Goal: Transaction & Acquisition: Purchase product/service

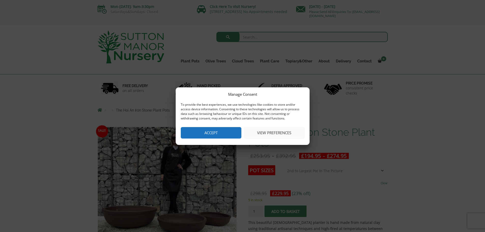
click at [205, 131] on button "Accept" at bounding box center [211, 132] width 61 height 11
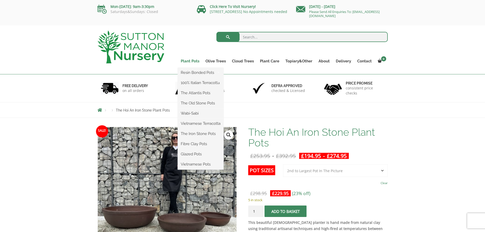
click at [192, 61] on link "Plant Pots" at bounding box center [190, 61] width 25 height 7
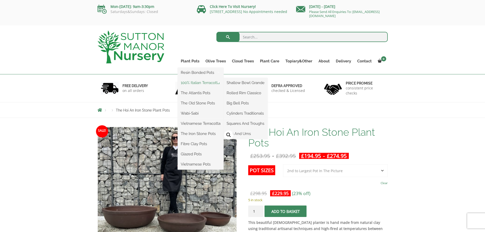
click at [198, 83] on link "100% Italian Terracotta" at bounding box center [201, 83] width 46 height 8
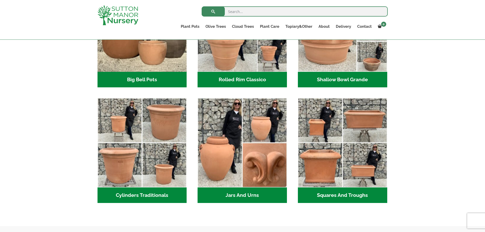
scroll to position [118, 0]
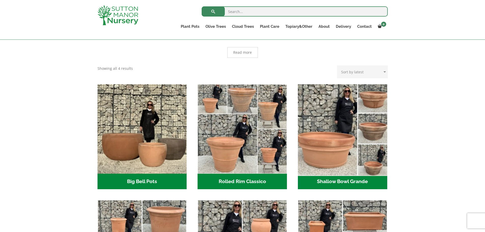
click at [335, 104] on img "Visit product category Shallow Bowl Grande" at bounding box center [343, 129] width 94 height 94
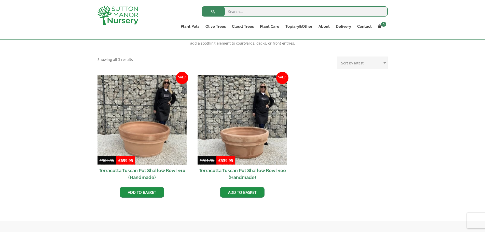
scroll to position [16, 0]
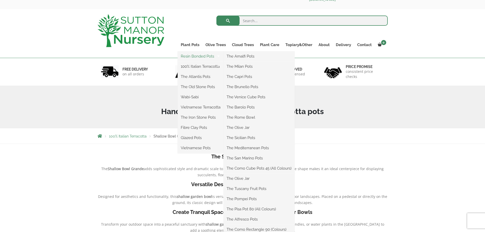
click at [199, 57] on link "Resin Bonded Pots" at bounding box center [201, 56] width 46 height 8
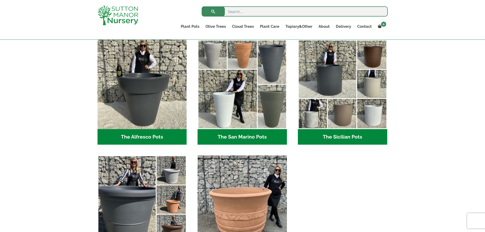
scroll to position [704, 0]
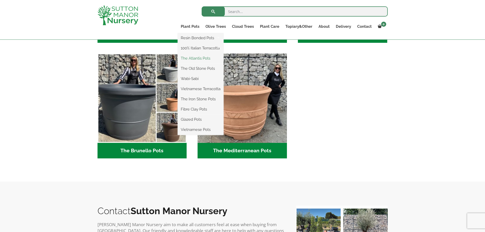
click at [193, 56] on link "The Atlantis Pots" at bounding box center [201, 59] width 46 height 8
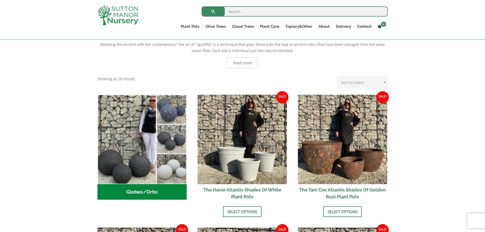
scroll to position [42, 0]
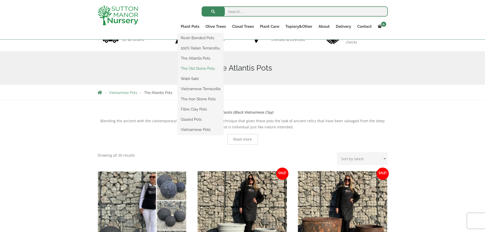
click at [194, 67] on link "The Old Stone Pots" at bounding box center [201, 69] width 46 height 8
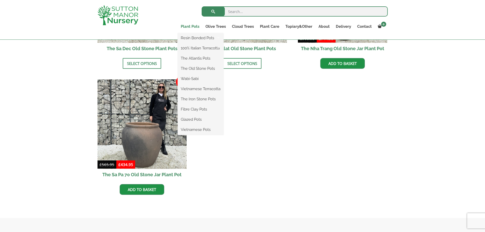
scroll to position [373, 0]
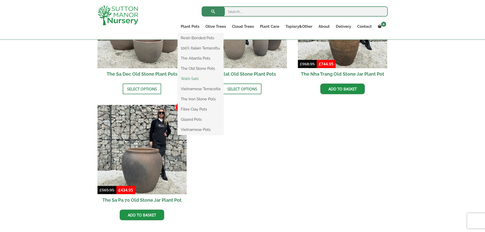
click at [195, 77] on link "Wabi-Sabi" at bounding box center [201, 79] width 46 height 8
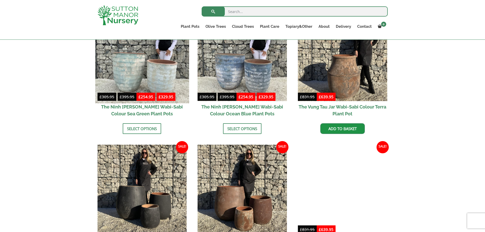
scroll to position [347, 0]
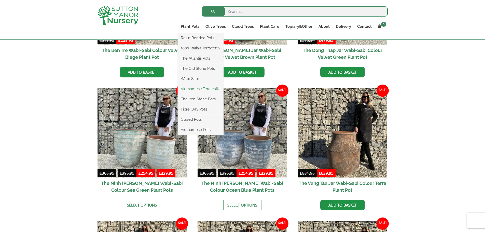
click at [195, 88] on link "Vietnamese Terracotta" at bounding box center [201, 89] width 46 height 8
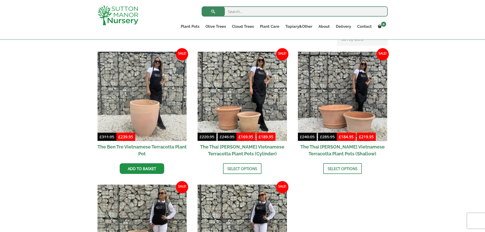
scroll to position [246, 0]
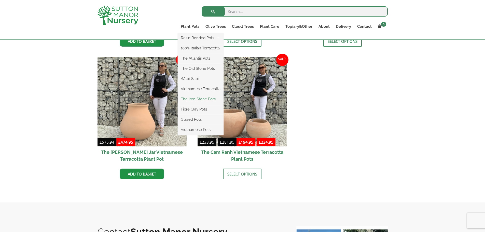
click at [197, 98] on link "The Iron Stone Pots" at bounding box center [201, 99] width 46 height 8
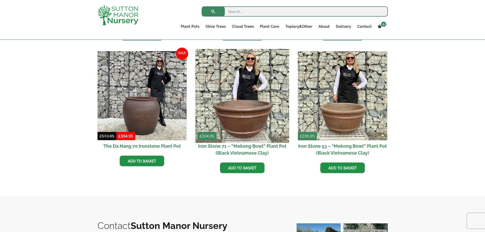
scroll to position [220, 0]
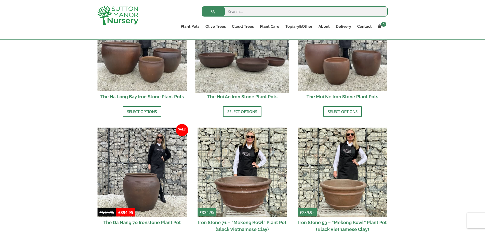
click at [227, 63] on img at bounding box center [243, 46] width 94 height 94
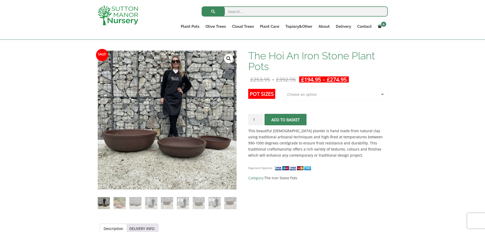
click at [324, 98] on select "Choose an option 3rd to Largest Pot In The Picture 2nd to Largest Pot In The Pi…" at bounding box center [335, 94] width 105 height 13
click at [283, 88] on select "Choose an option 3rd to Largest Pot In The Picture 2nd to Largest Pot In The Pi…" at bounding box center [335, 94] width 105 height 13
select select "3rd to Largest Pot In The Picture"
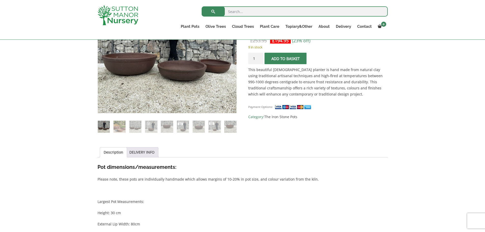
scroll to position [67, 0]
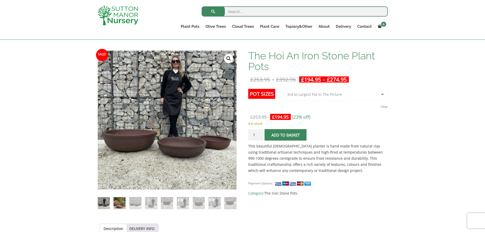
click at [123, 205] on img at bounding box center [120, 203] width 12 height 12
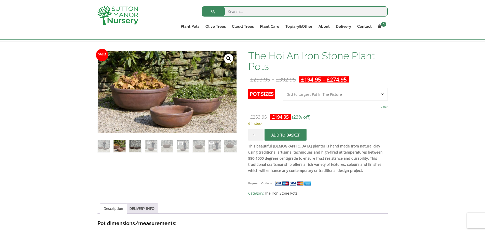
click at [138, 145] on img at bounding box center [135, 146] width 12 height 12
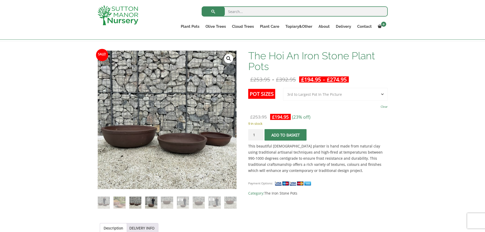
drag, startPoint x: 159, startPoint y: 202, endPoint x: 156, endPoint y: 202, distance: 2.8
click at [159, 202] on ol at bounding box center [167, 199] width 139 height 20
click at [154, 202] on img at bounding box center [151, 203] width 12 height 12
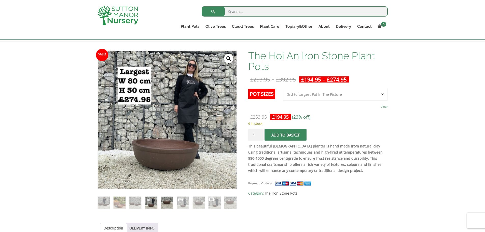
click at [168, 203] on img at bounding box center [167, 203] width 12 height 12
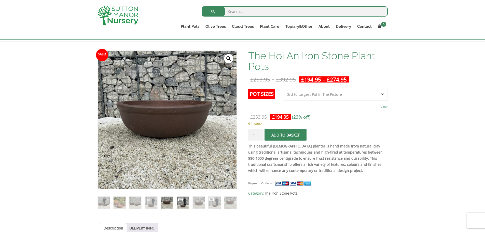
click at [181, 198] on img at bounding box center [183, 203] width 12 height 12
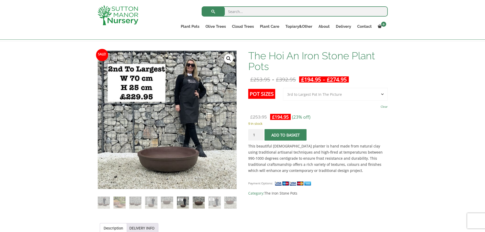
click at [195, 201] on img at bounding box center [199, 203] width 12 height 12
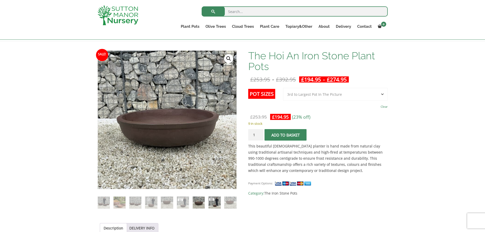
click at [213, 201] on img at bounding box center [215, 203] width 12 height 12
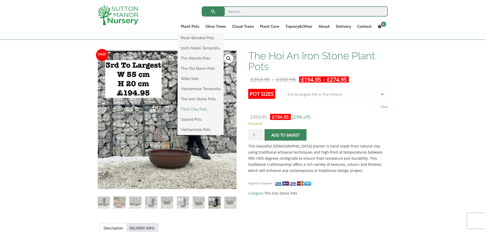
click at [194, 108] on link "Fibre Clay Pots" at bounding box center [201, 109] width 46 height 8
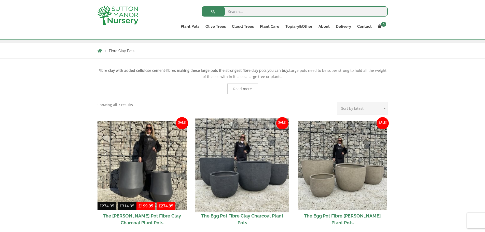
scroll to position [169, 0]
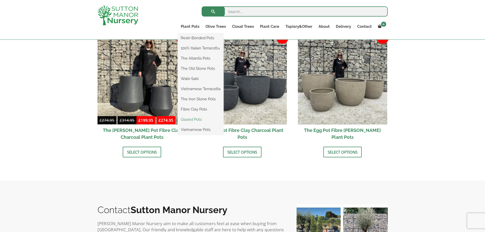
click at [194, 120] on link "Glazed Pots" at bounding box center [201, 120] width 46 height 8
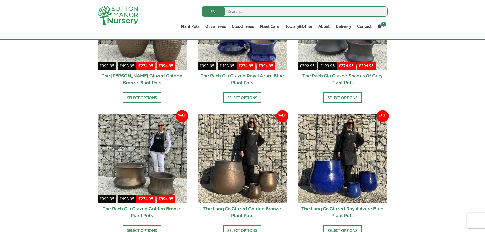
scroll to position [526, 0]
